Goal: Communication & Community: Answer question/provide support

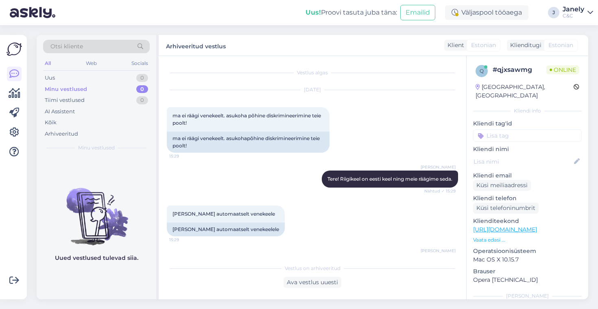
scroll to position [313, 0]
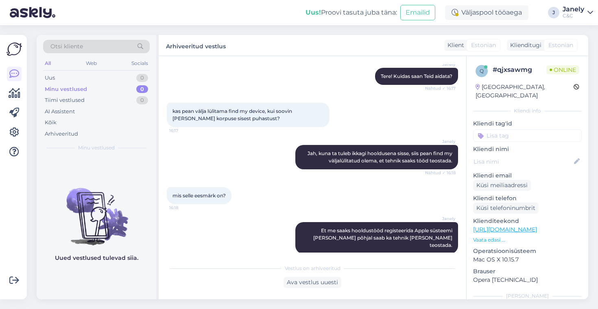
click at [105, 91] on div "Minu vestlused 0" at bounding box center [96, 89] width 107 height 11
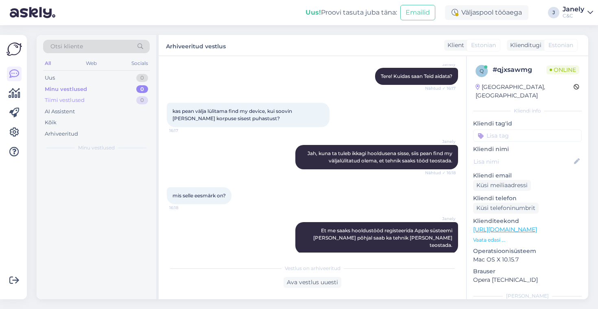
click at [91, 96] on div "Tiimi vestlused 0" at bounding box center [96, 100] width 107 height 11
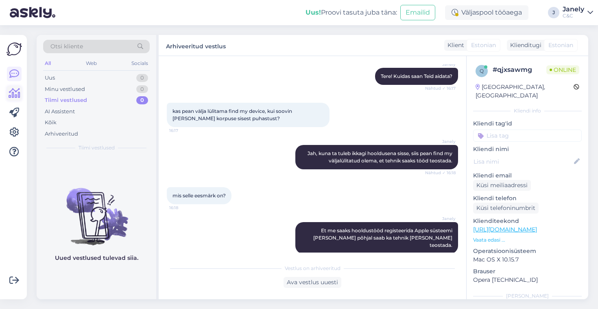
click at [15, 97] on icon at bounding box center [15, 94] width 12 height 10
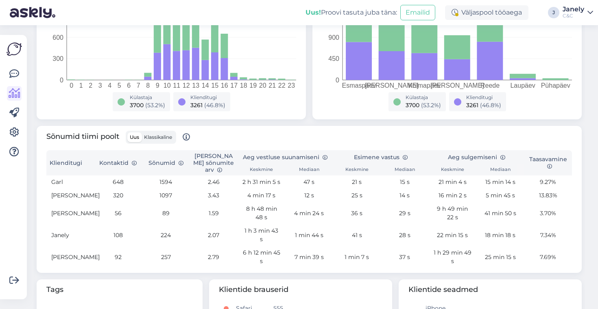
scroll to position [215, 0]
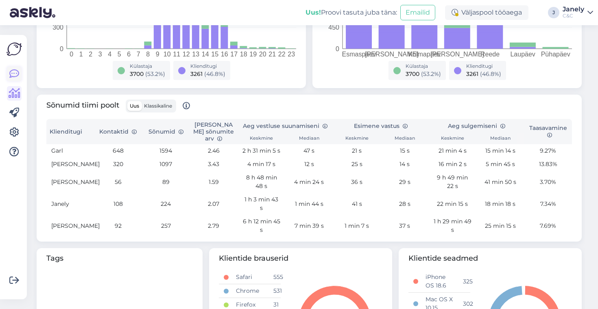
click at [20, 74] on link at bounding box center [14, 74] width 15 height 15
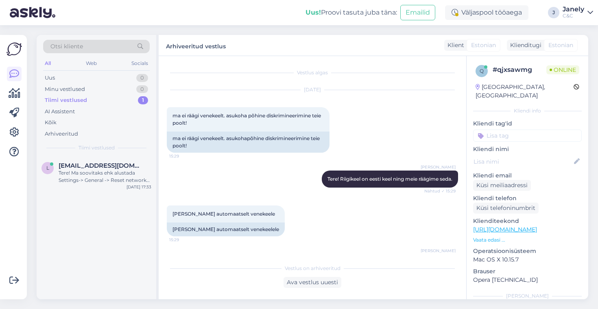
scroll to position [316, 0]
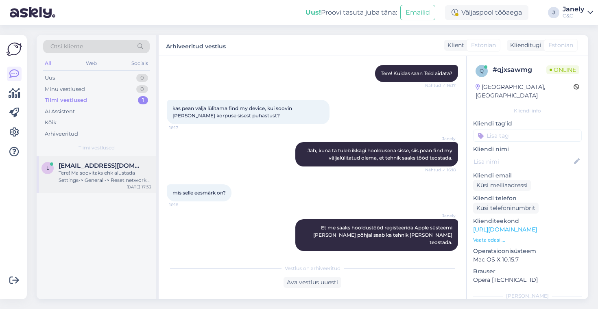
click at [116, 186] on div "l [EMAIL_ADDRESS][DOMAIN_NAME] Tere! Ma soovitaks ehk alustada Settings-> Gener…" at bounding box center [97, 175] width 120 height 37
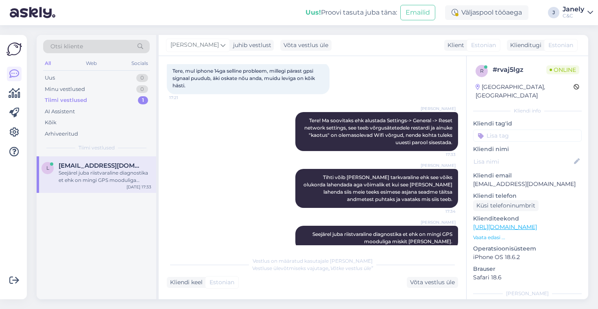
scroll to position [59, 0]
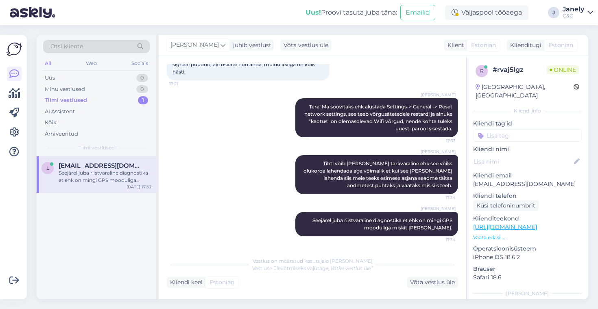
click at [89, 216] on div "l [EMAIL_ADDRESS][DOMAIN_NAME] Seejärel juba riistvaraline diagnostika et ehk o…" at bounding box center [97, 228] width 120 height 143
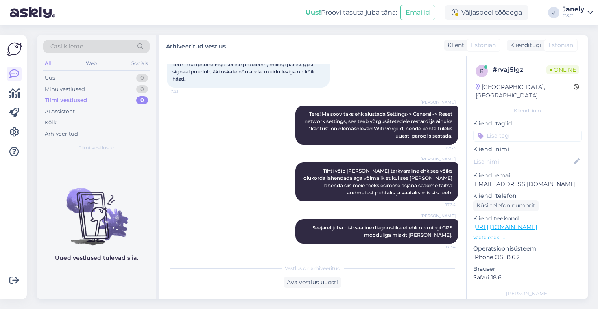
scroll to position [51, 0]
